Goal: Task Accomplishment & Management: Manage account settings

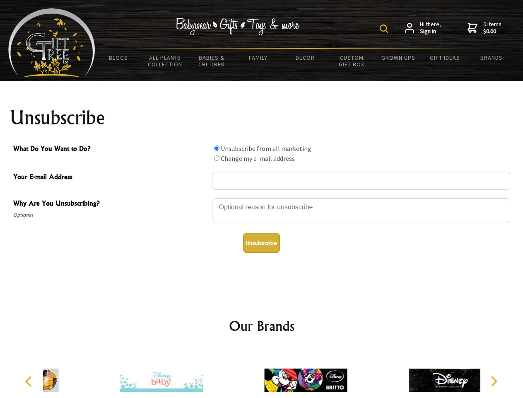
click at [385, 29] on img at bounding box center [384, 28] width 8 height 8
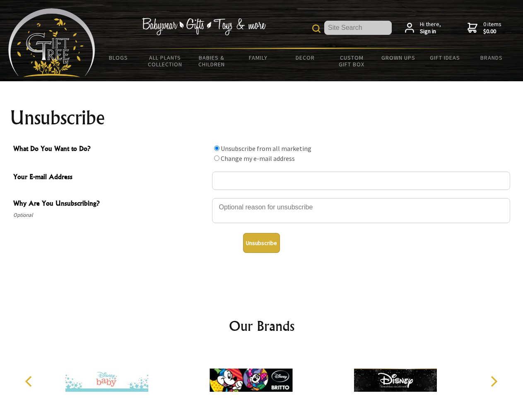
click at [262, 198] on div at bounding box center [361, 211] width 298 height 29
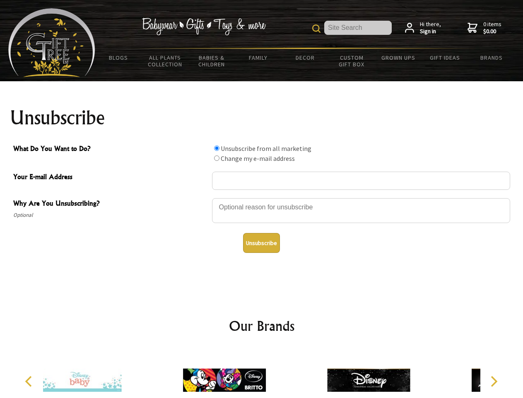
click at [217, 148] on input "What Do You Want to Do?" at bounding box center [216, 147] width 5 height 5
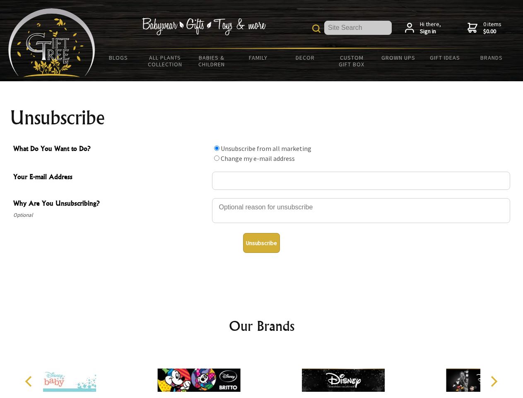
click at [217, 158] on input "What Do You Want to Do?" at bounding box center [216, 157] width 5 height 5
radio input "true"
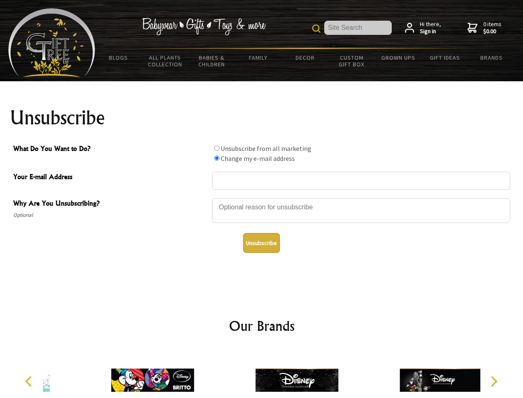
click at [261, 243] on button "Unsubscribe" at bounding box center [261, 243] width 37 height 20
click at [30, 381] on icon "Previous" at bounding box center [29, 381] width 11 height 11
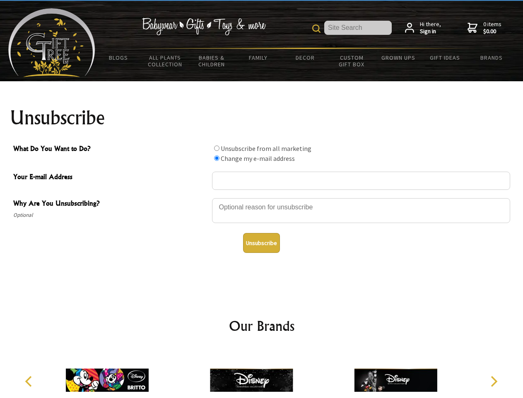
click at [494, 381] on icon "Next" at bounding box center [493, 381] width 11 height 11
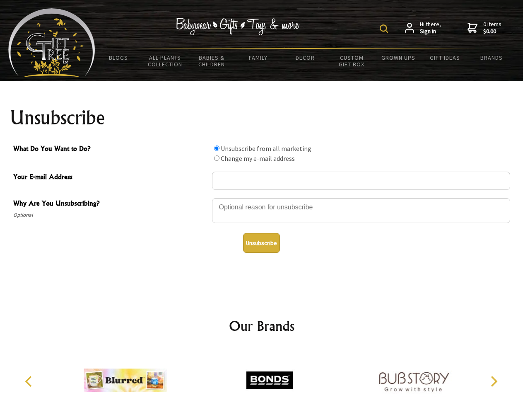
click at [385, 29] on img at bounding box center [384, 28] width 8 height 8
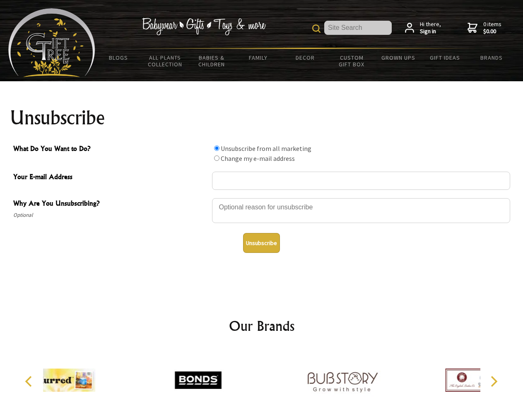
click at [262, 198] on div at bounding box center [361, 211] width 298 height 29
click at [217, 148] on input "What Do You Want to Do?" at bounding box center [216, 147] width 5 height 5
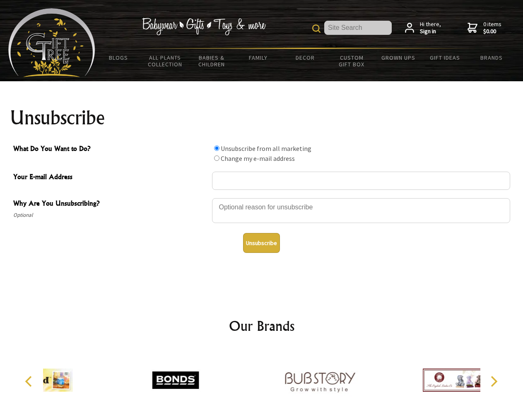
click at [217, 158] on input "What Do You Want to Do?" at bounding box center [216, 157] width 5 height 5
radio input "true"
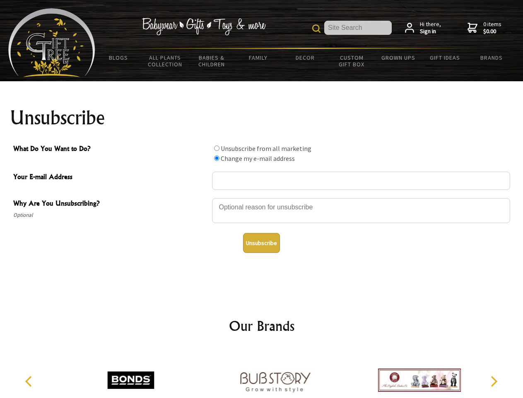
click at [261, 243] on button "Unsubscribe" at bounding box center [261, 243] width 37 height 20
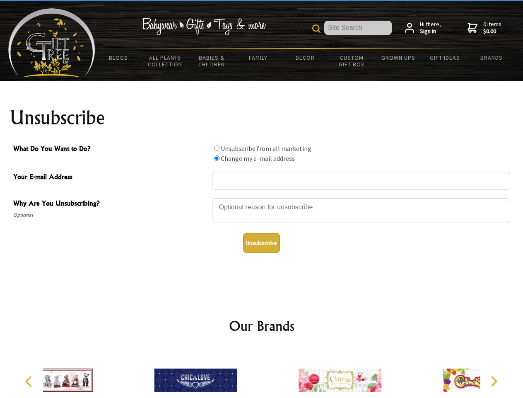
click at [30, 381] on icon "Previous" at bounding box center [29, 381] width 11 height 11
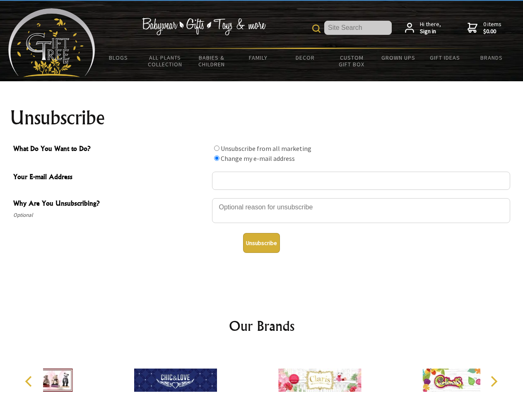
click at [494, 381] on icon "Next" at bounding box center [493, 381] width 11 height 11
